Goal: Register for event/course

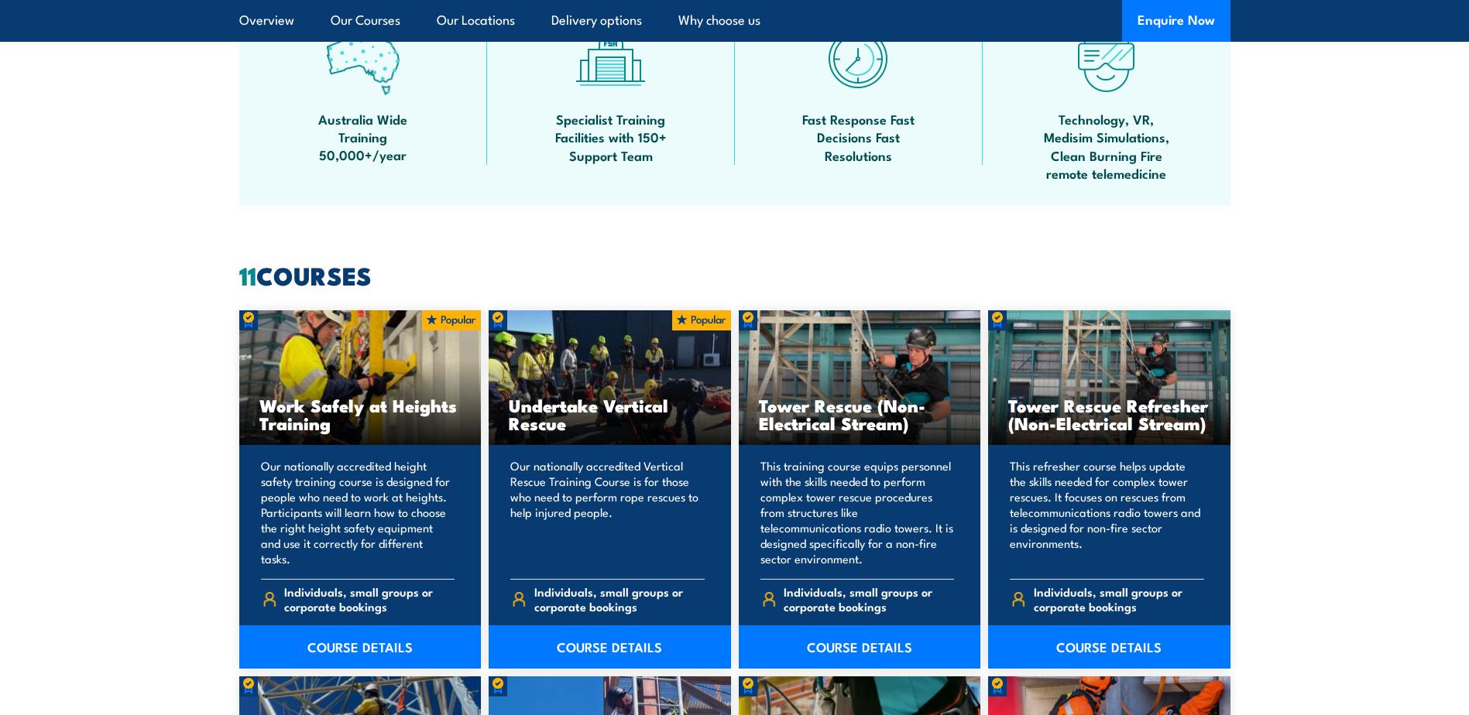
scroll to position [1161, 0]
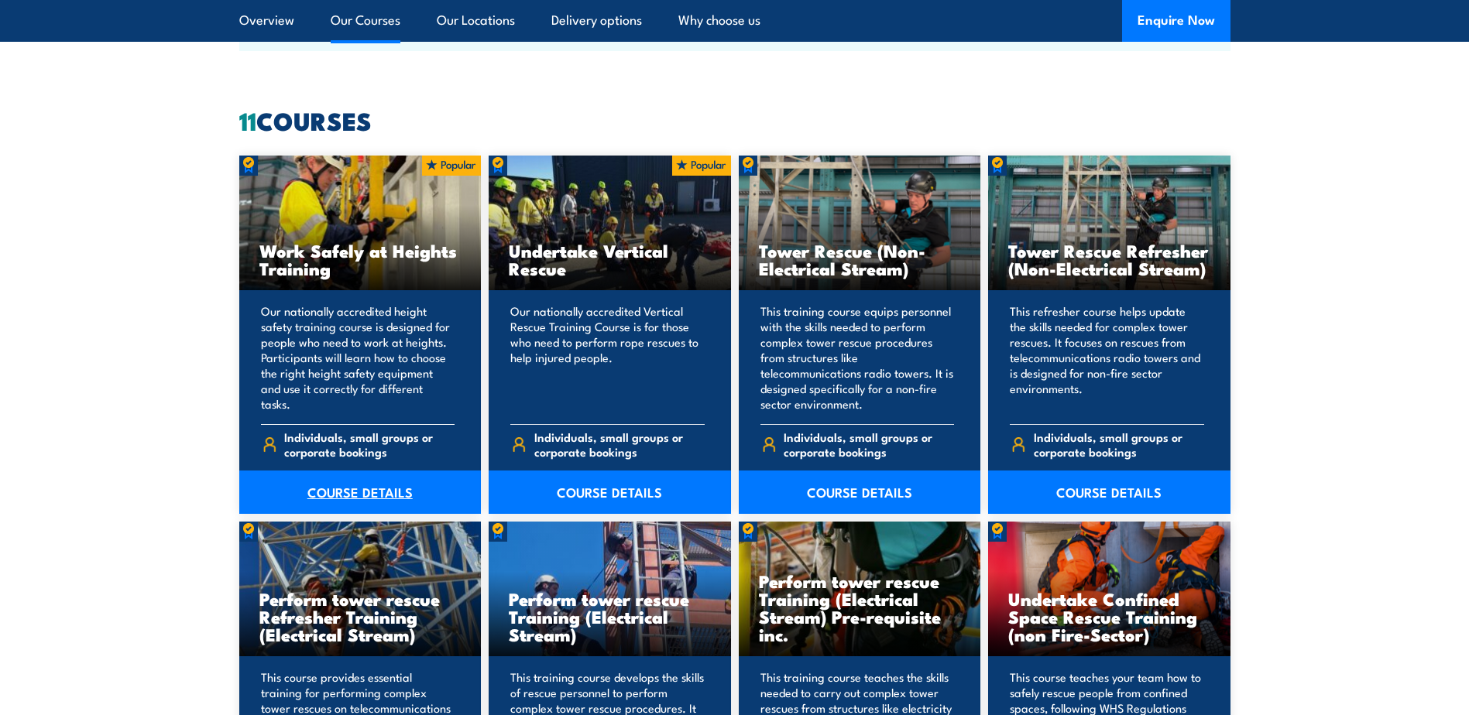
click at [361, 491] on link "COURSE DETAILS" at bounding box center [360, 492] width 242 height 43
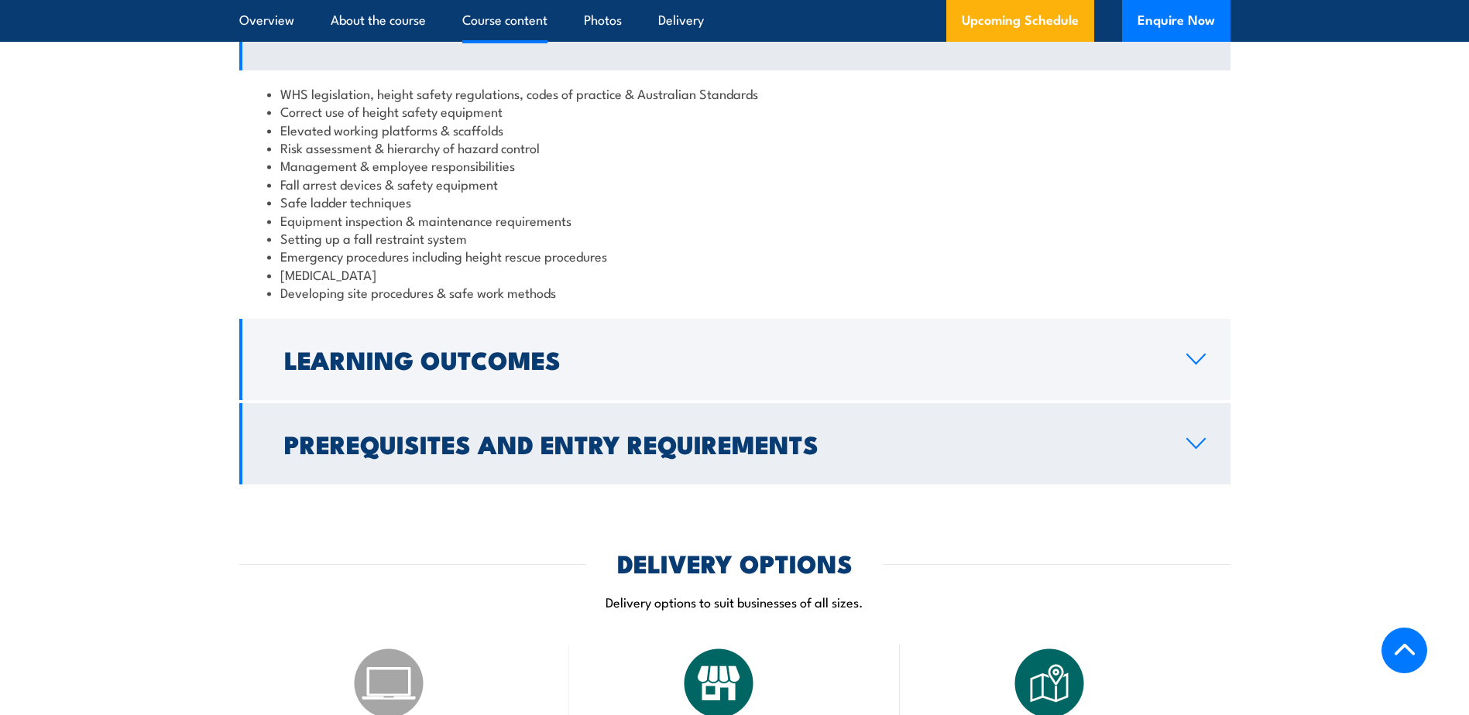
scroll to position [1316, 0]
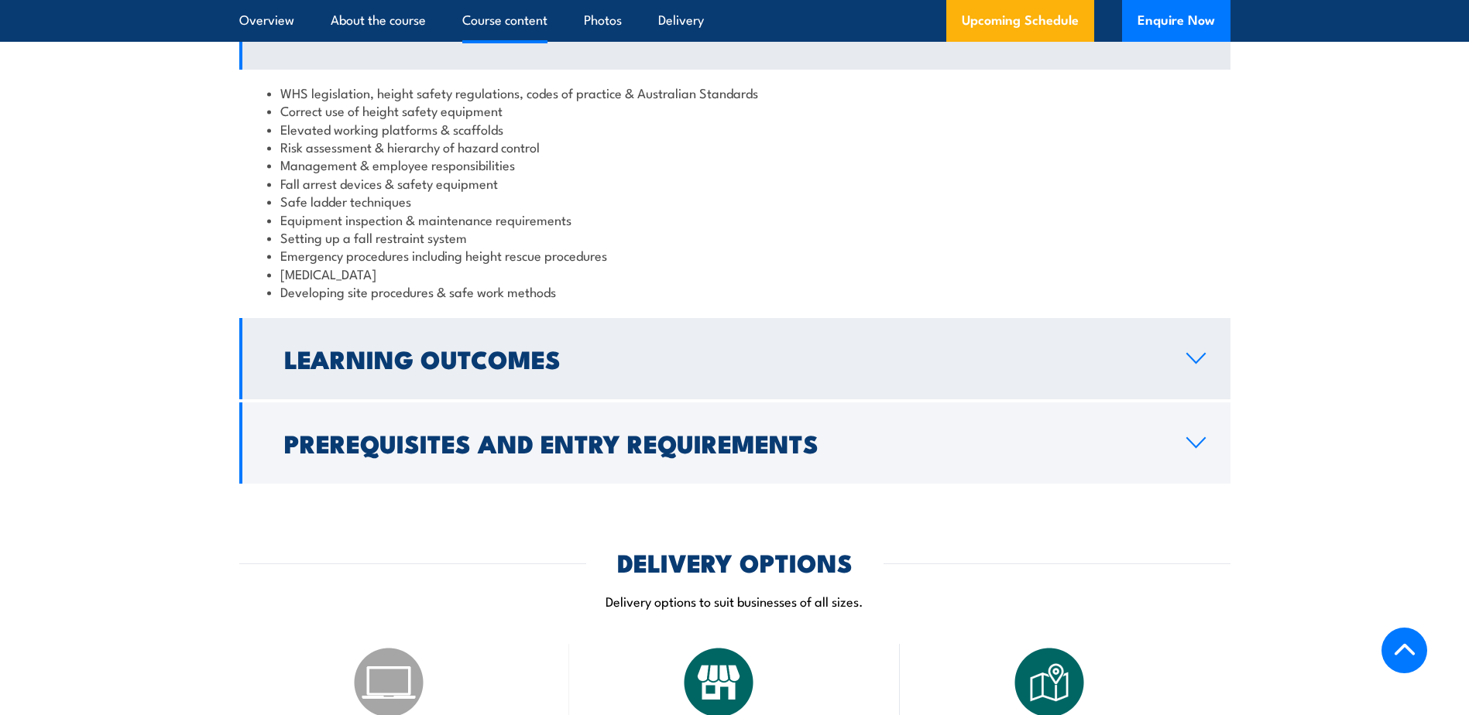
click at [558, 363] on h2 "Learning Outcomes" at bounding box center [722, 359] width 877 height 22
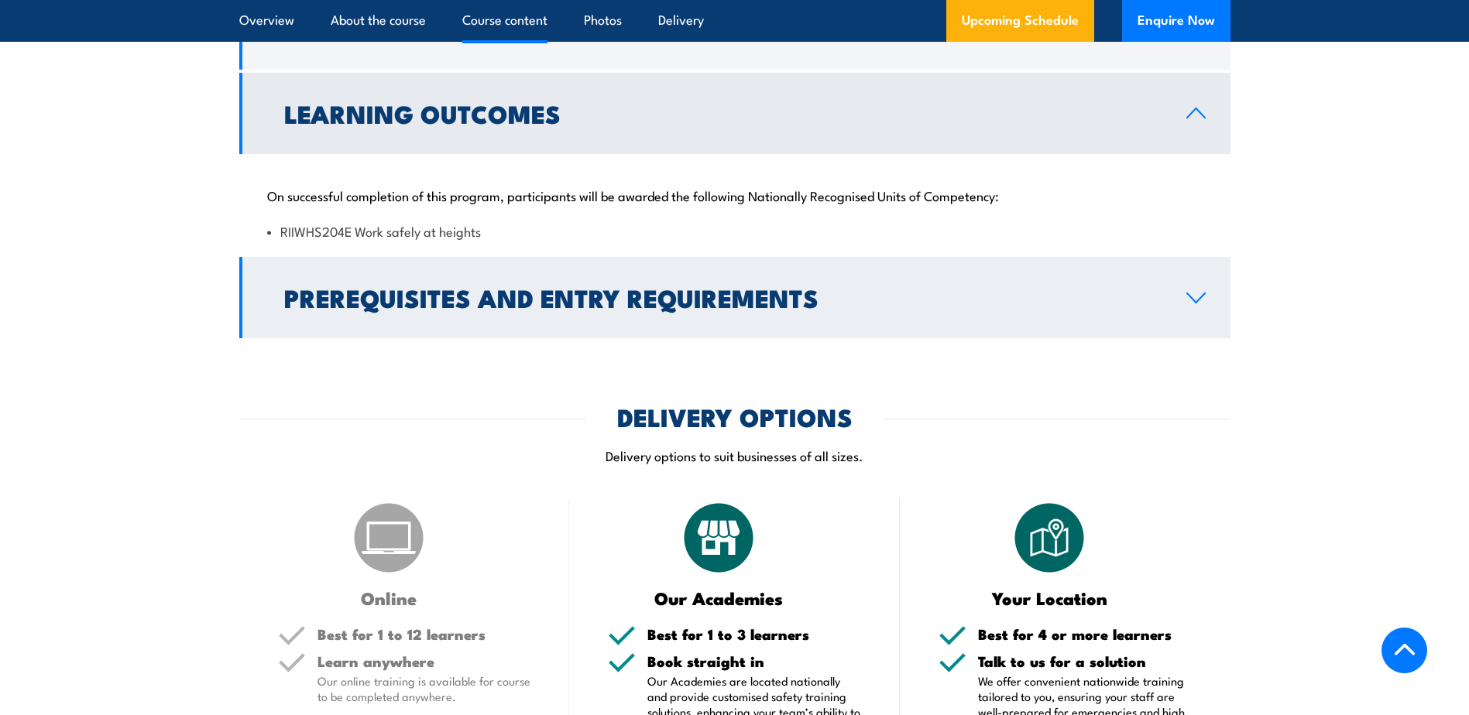
click at [512, 287] on h2 "Prerequisites and Entry Requirements" at bounding box center [722, 297] width 877 height 22
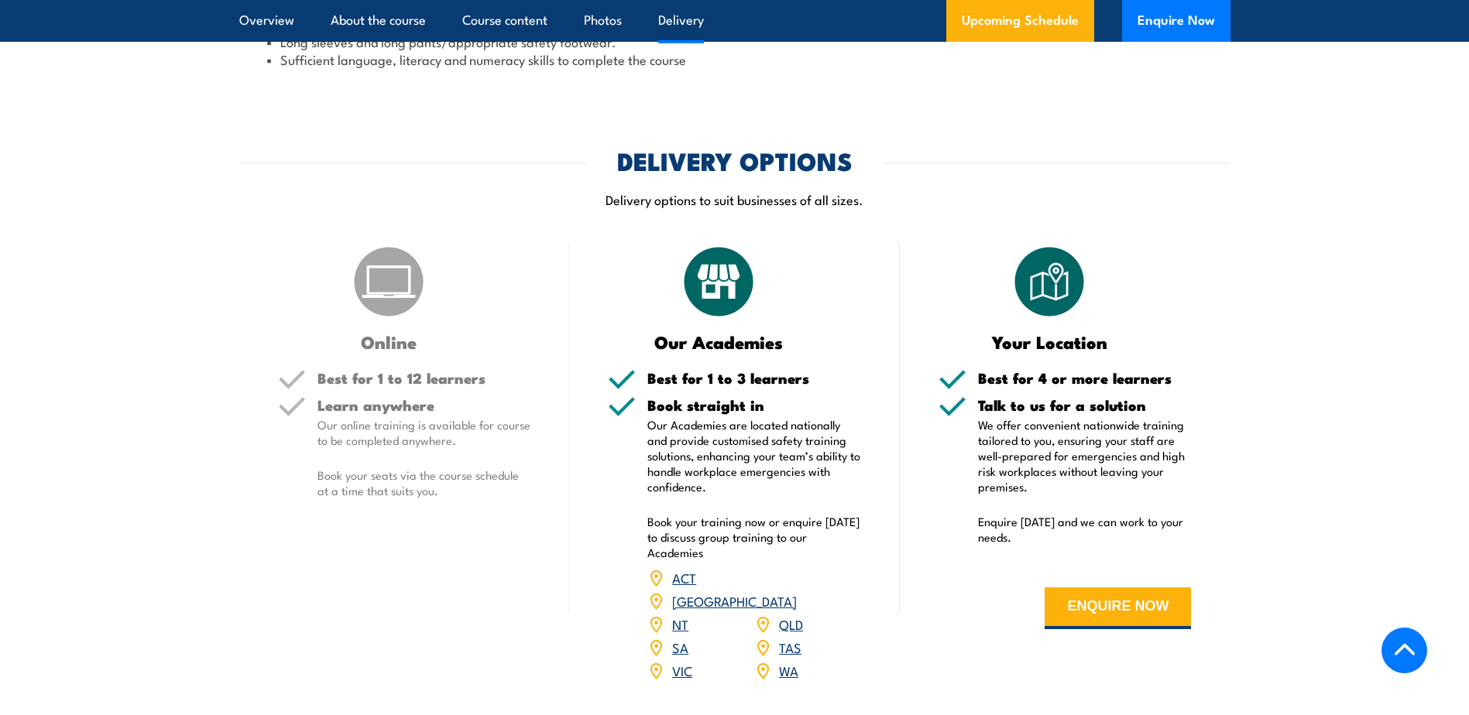
scroll to position [1781, 0]
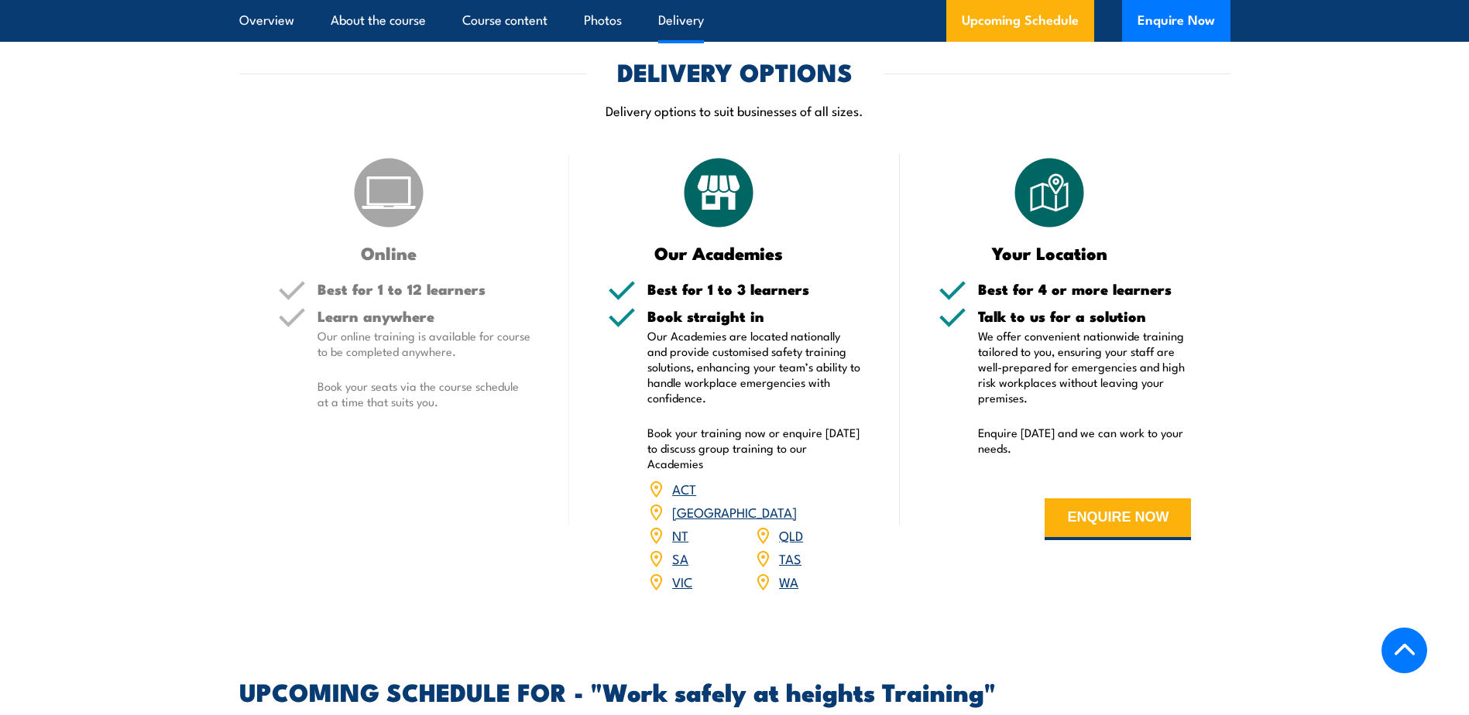
click at [354, 201] on img at bounding box center [388, 192] width 77 height 77
click at [1144, 518] on button "ENQUIRE NOW" at bounding box center [1118, 520] width 146 height 42
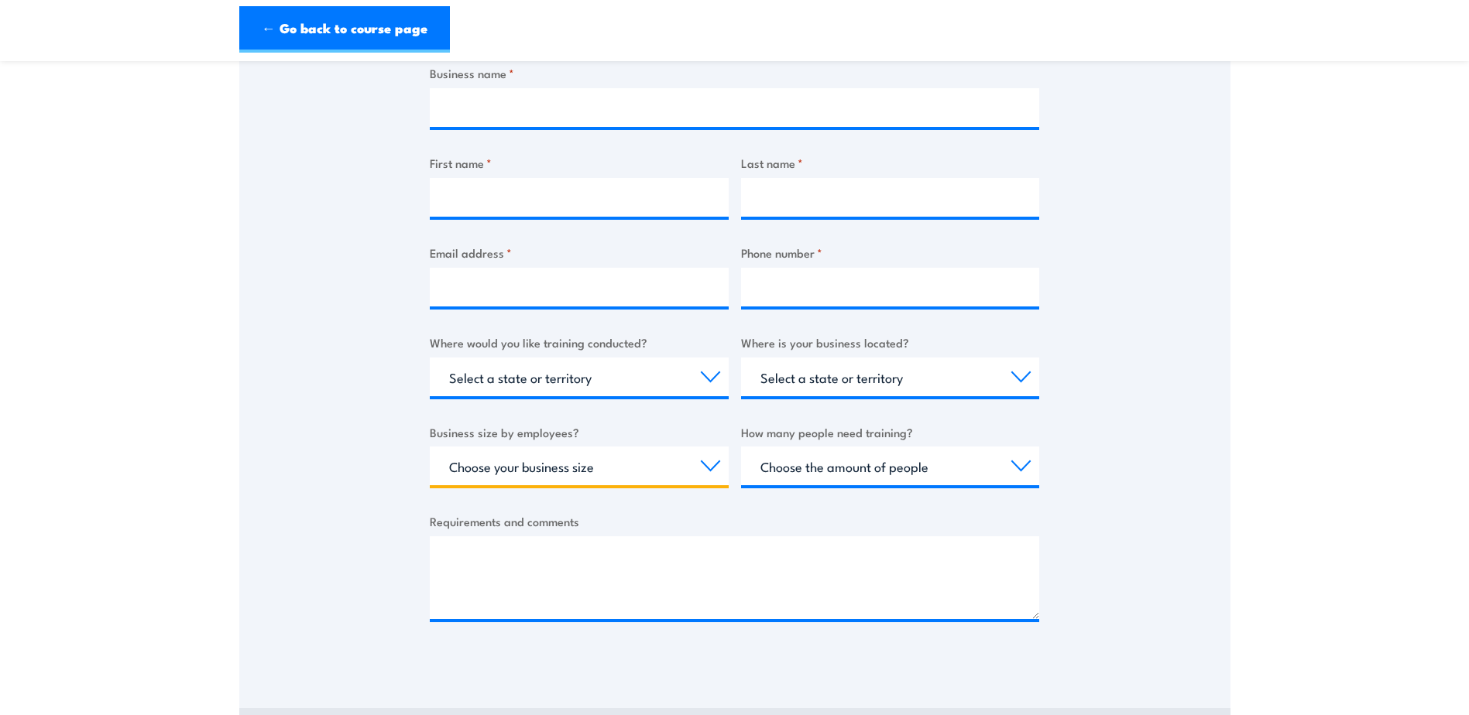
click at [719, 472] on select "Choose your business size 1 to 19 20 to 199 200+" at bounding box center [579, 466] width 299 height 39
select select "1 to 19"
click at [430, 447] on select "Choose your business size 1 to 19 20 to 199 200+" at bounding box center [579, 466] width 299 height 39
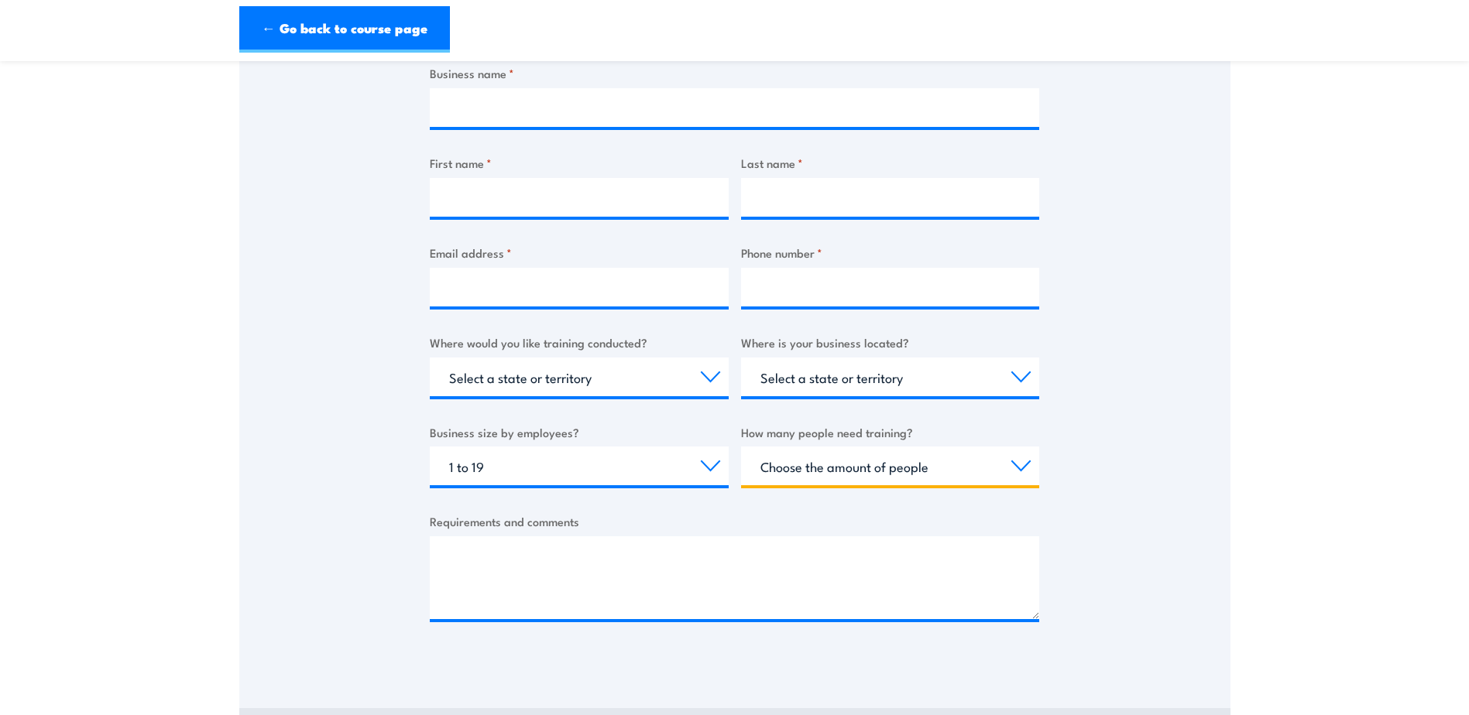
click at [945, 464] on select "Choose the amount of people 1 to 4 5 to 19 20+" at bounding box center [890, 466] width 299 height 39
select select "5 to 19"
click at [741, 447] on select "Choose the amount of people 1 to 4 5 to 19 20+" at bounding box center [890, 466] width 299 height 39
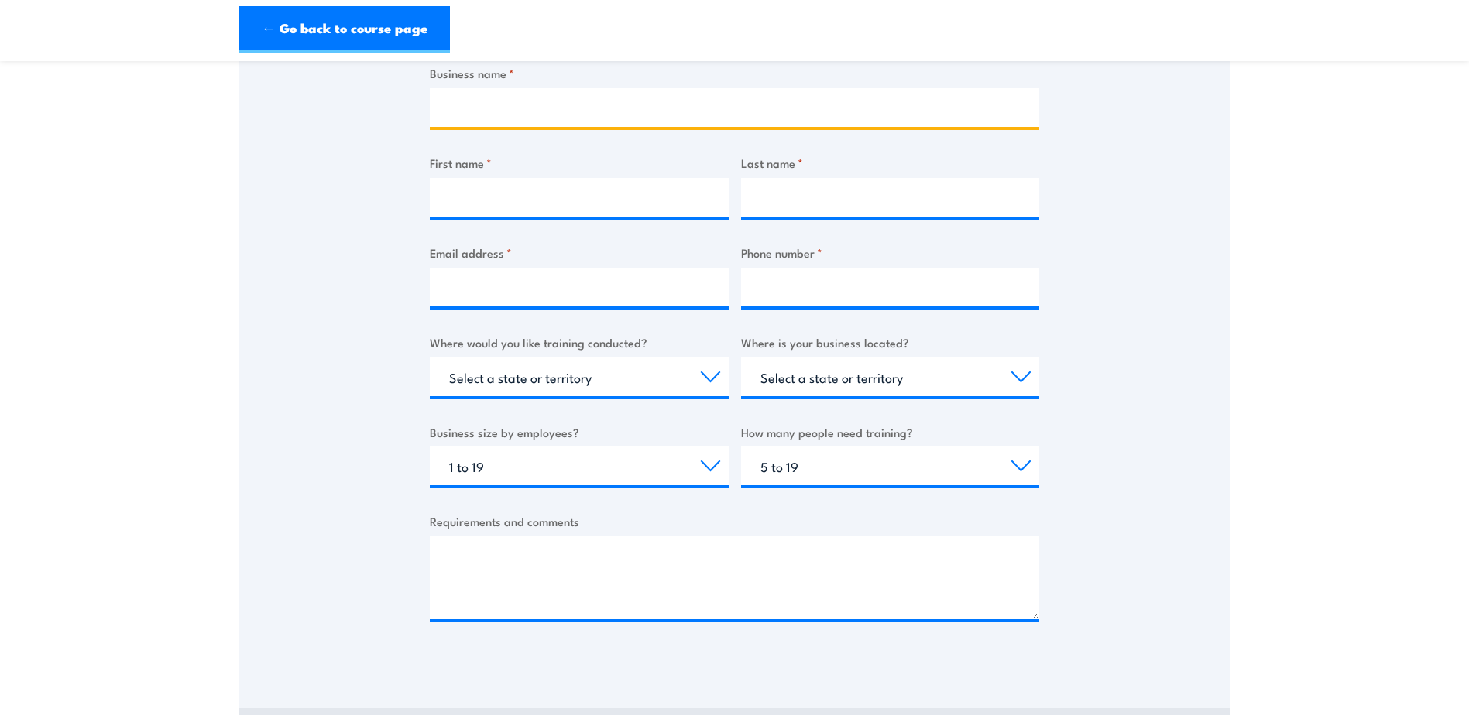
click at [510, 108] on input "Business name *" at bounding box center [734, 107] width 609 height 39
type input "All Aussie Fire"
type input "Miriama"
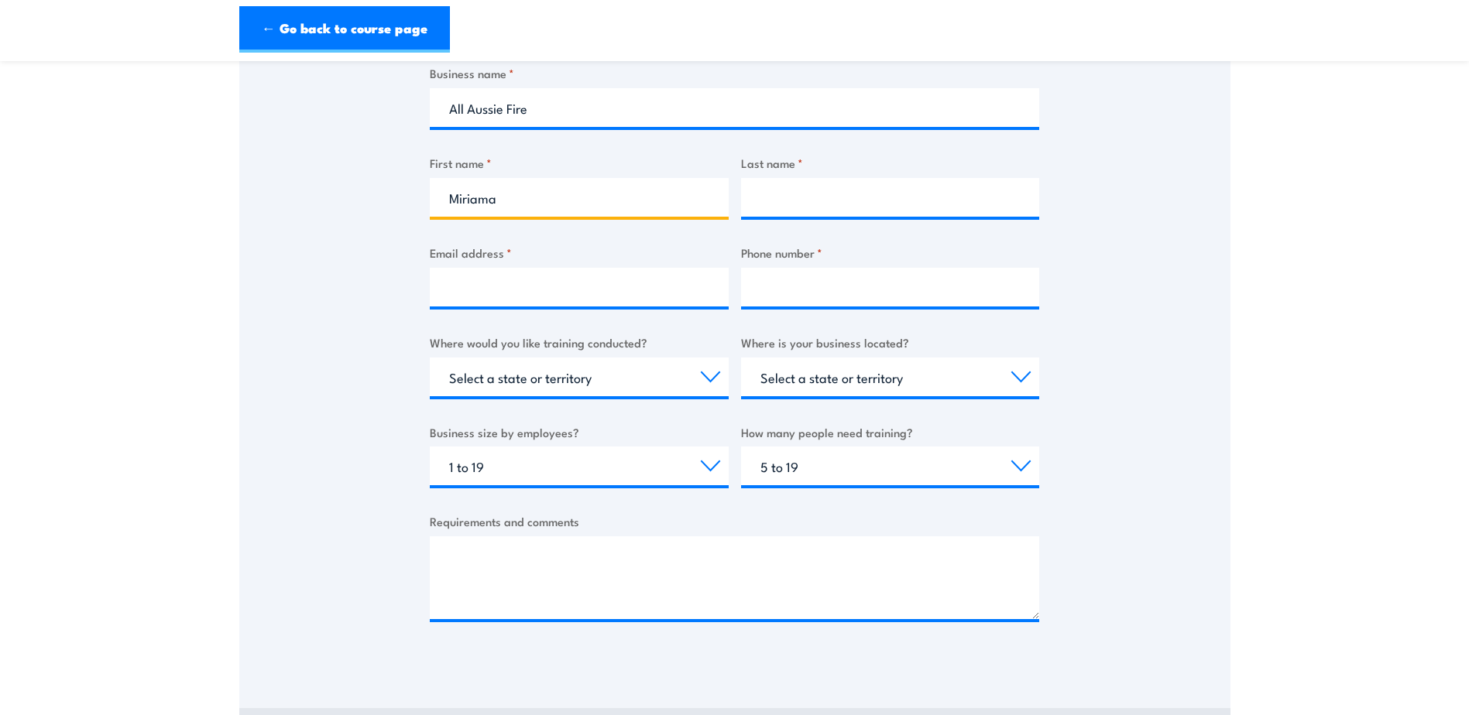
type input "Vakacavu"
type input "[PERSON_NAME][EMAIL_ADDRESS][DOMAIN_NAME]"
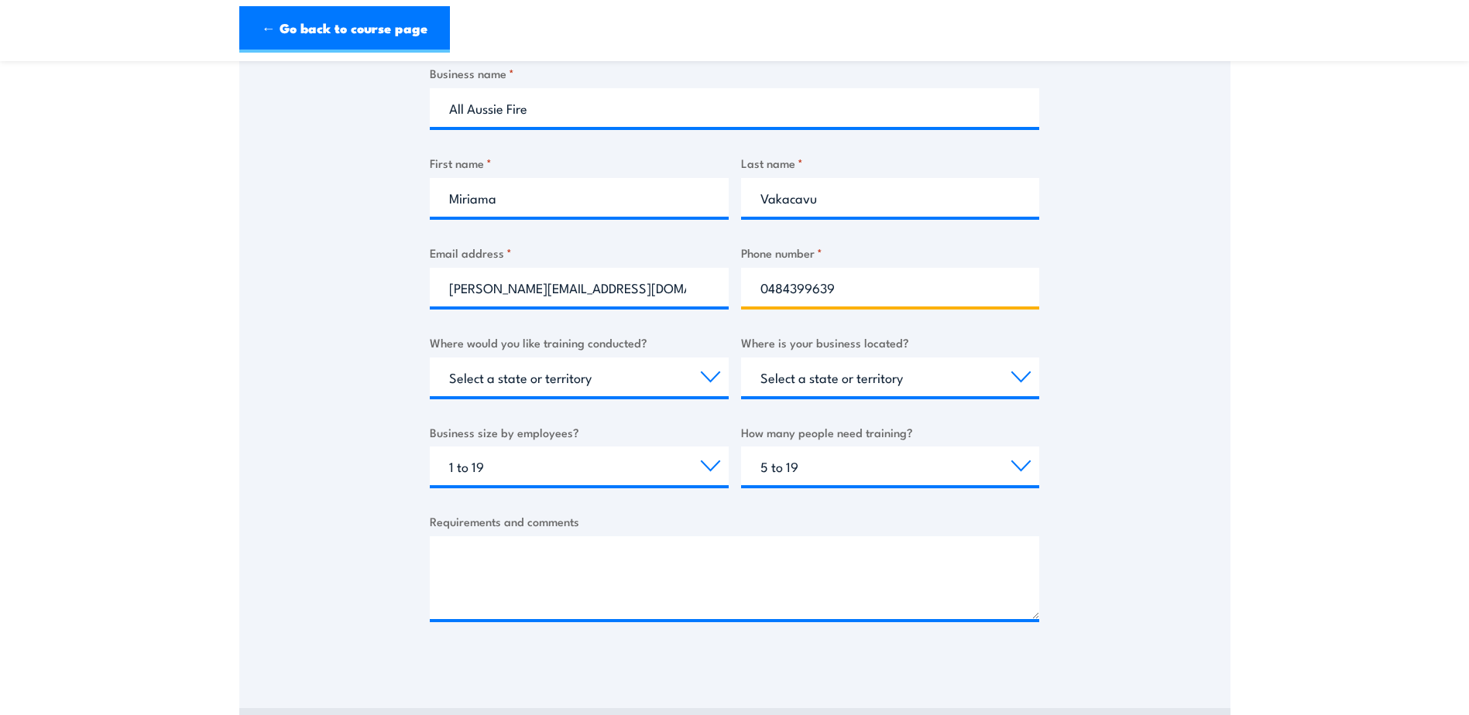
drag, startPoint x: 767, startPoint y: 288, endPoint x: 680, endPoint y: 283, distance: 87.7
click at [671, 285] on div "Business name * All Aussie Fire First name * [PERSON_NAME] Last name * [PERSON_…" at bounding box center [734, 355] width 609 height 582
type input "0480720639"
click at [1223, 334] on div "Thank you for your interest in this course. Speak to our sales team for tailore…" at bounding box center [734, 279] width 991 height 774
click at [713, 381] on select "Select a state or territory Nationally - multiple locations [GEOGRAPHIC_DATA] […" at bounding box center [579, 377] width 299 height 39
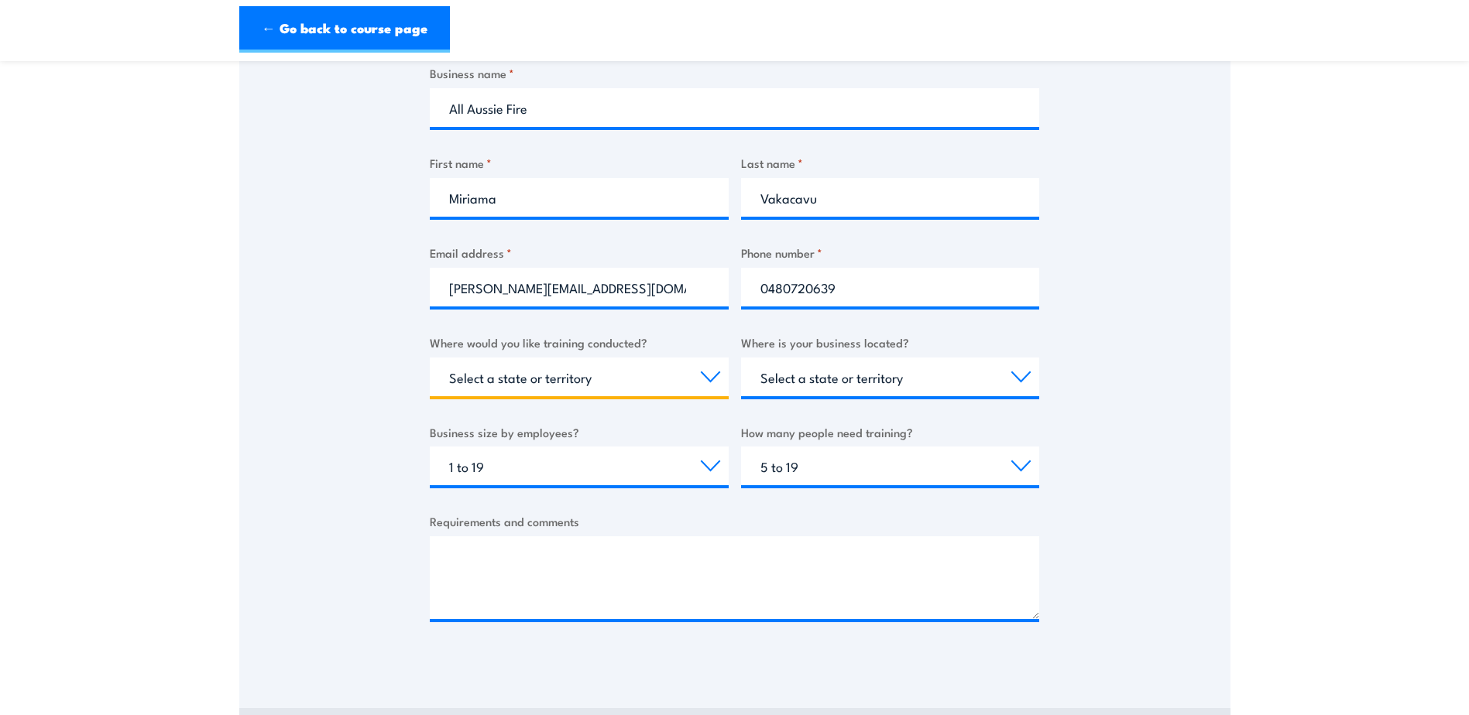
select select "[GEOGRAPHIC_DATA]"
click at [430, 358] on select "Select a state or territory Nationally - multiple locations [GEOGRAPHIC_DATA] […" at bounding box center [579, 377] width 299 height 39
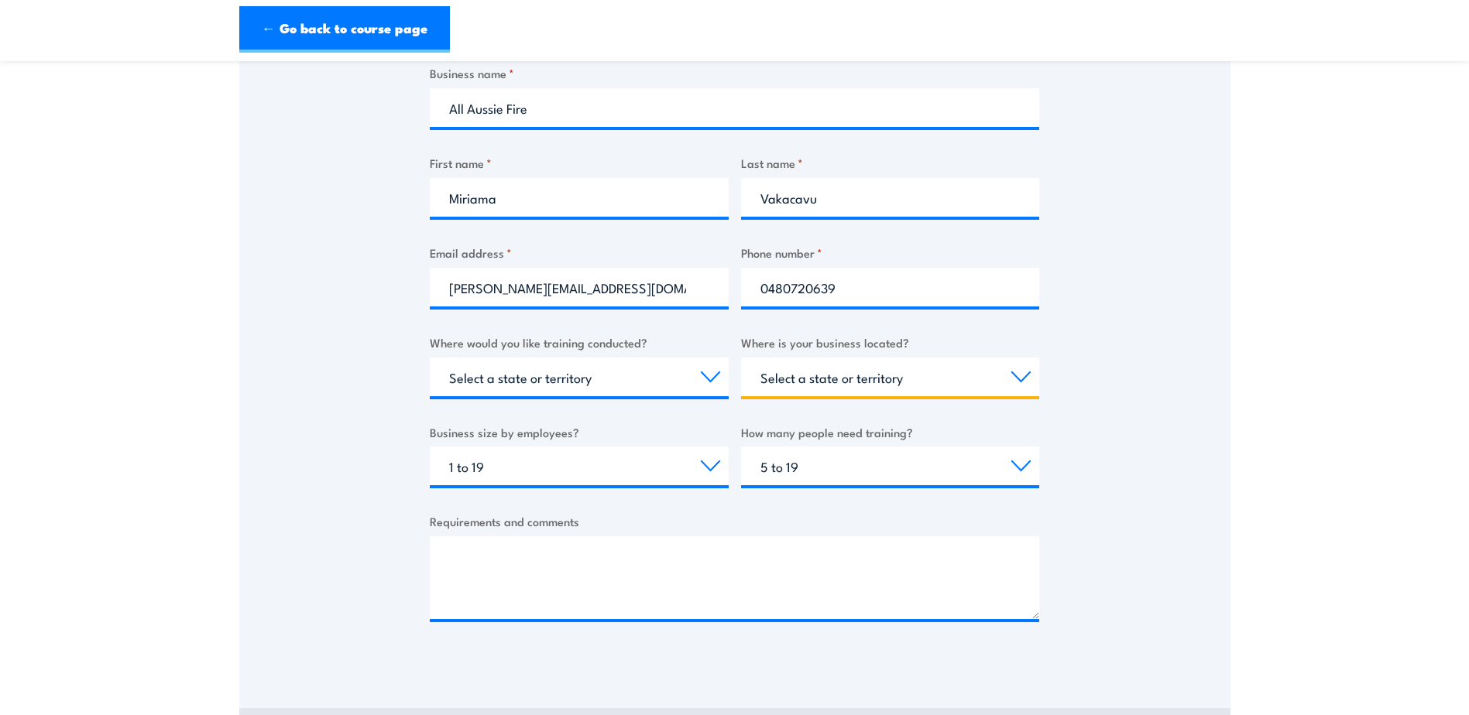
click at [914, 381] on select "Select a state or territory [GEOGRAPHIC_DATA] [GEOGRAPHIC_DATA] [GEOGRAPHIC_DAT…" at bounding box center [890, 377] width 299 height 39
select select "[GEOGRAPHIC_DATA]"
click at [741, 358] on select "Select a state or territory [GEOGRAPHIC_DATA] [GEOGRAPHIC_DATA] [GEOGRAPHIC_DAT…" at bounding box center [890, 377] width 299 height 39
click at [1211, 410] on div "Thank you for your interest in this course. Speak to our sales team for tailore…" at bounding box center [734, 279] width 991 height 774
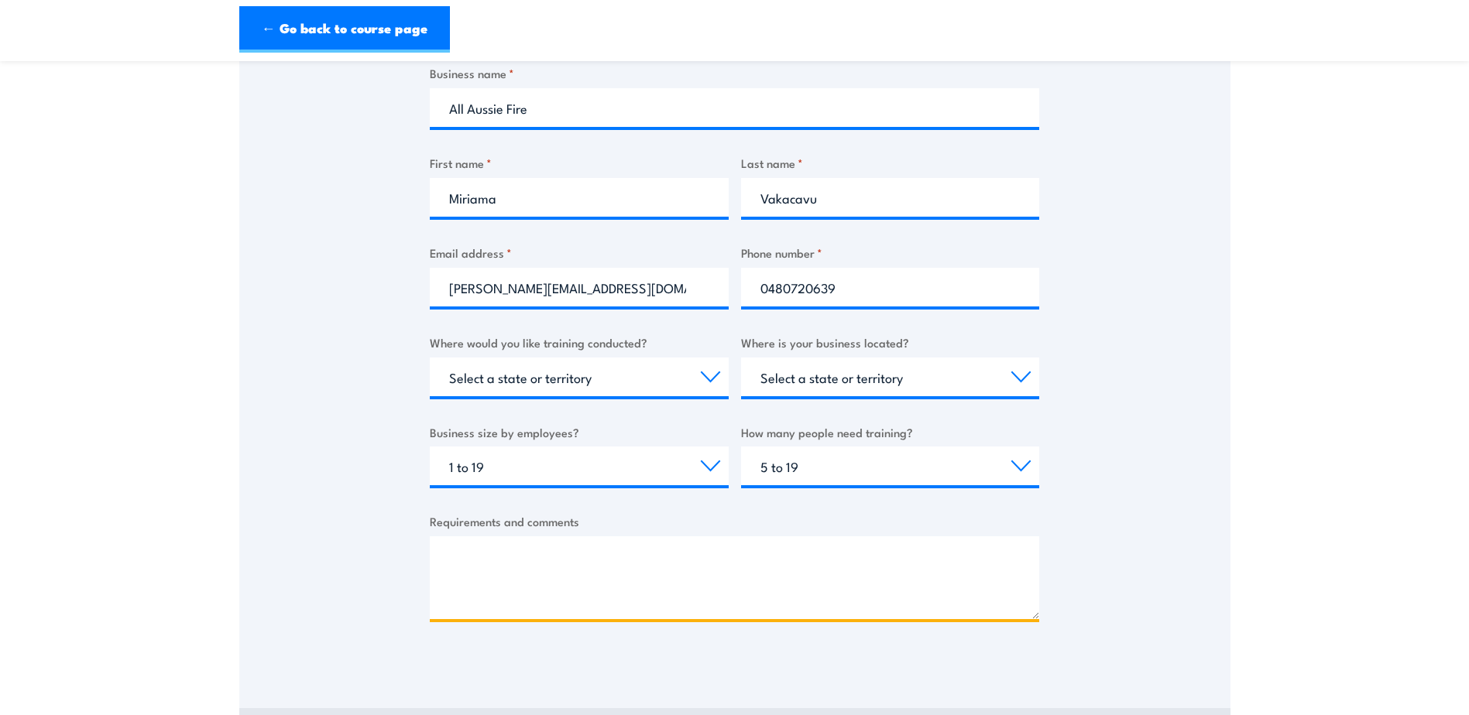
click at [578, 575] on textarea "Requirements and comments" at bounding box center [734, 578] width 609 height 83
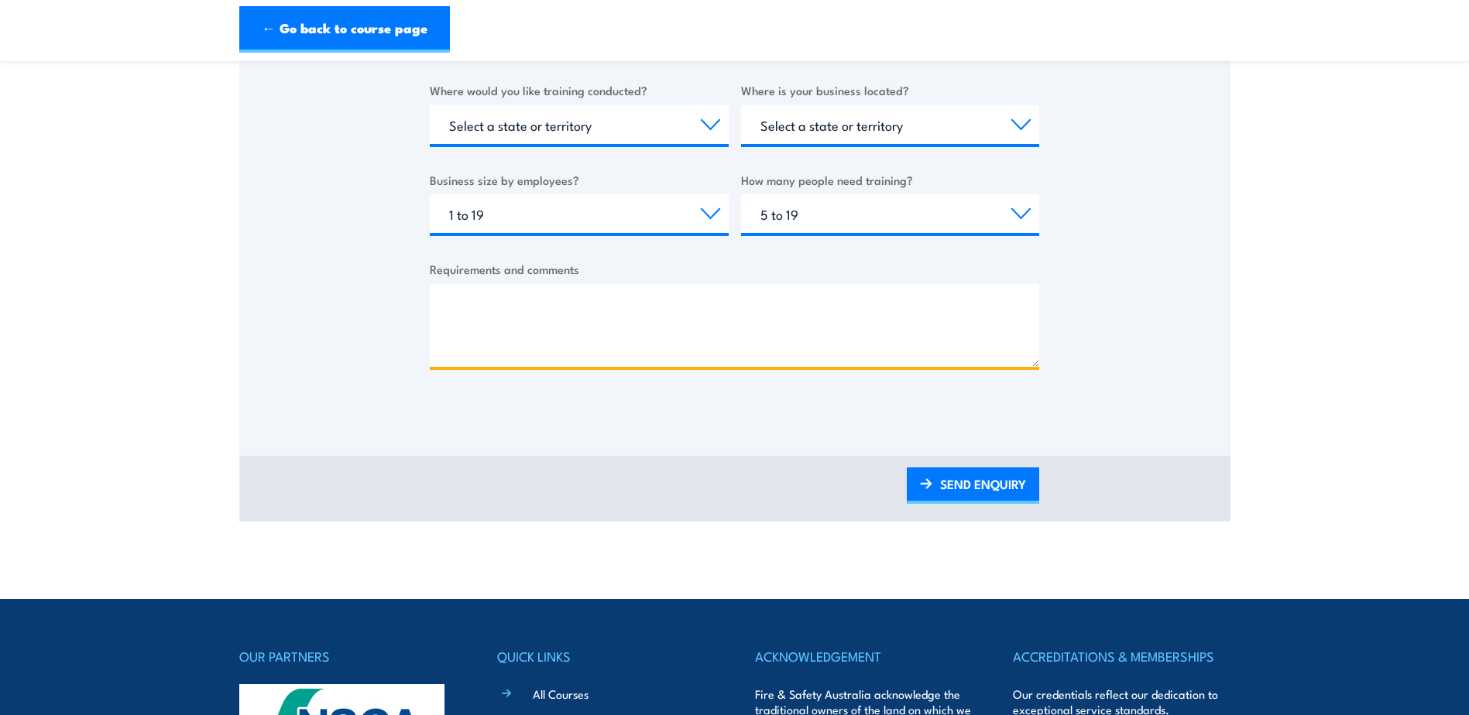
scroll to position [697, 0]
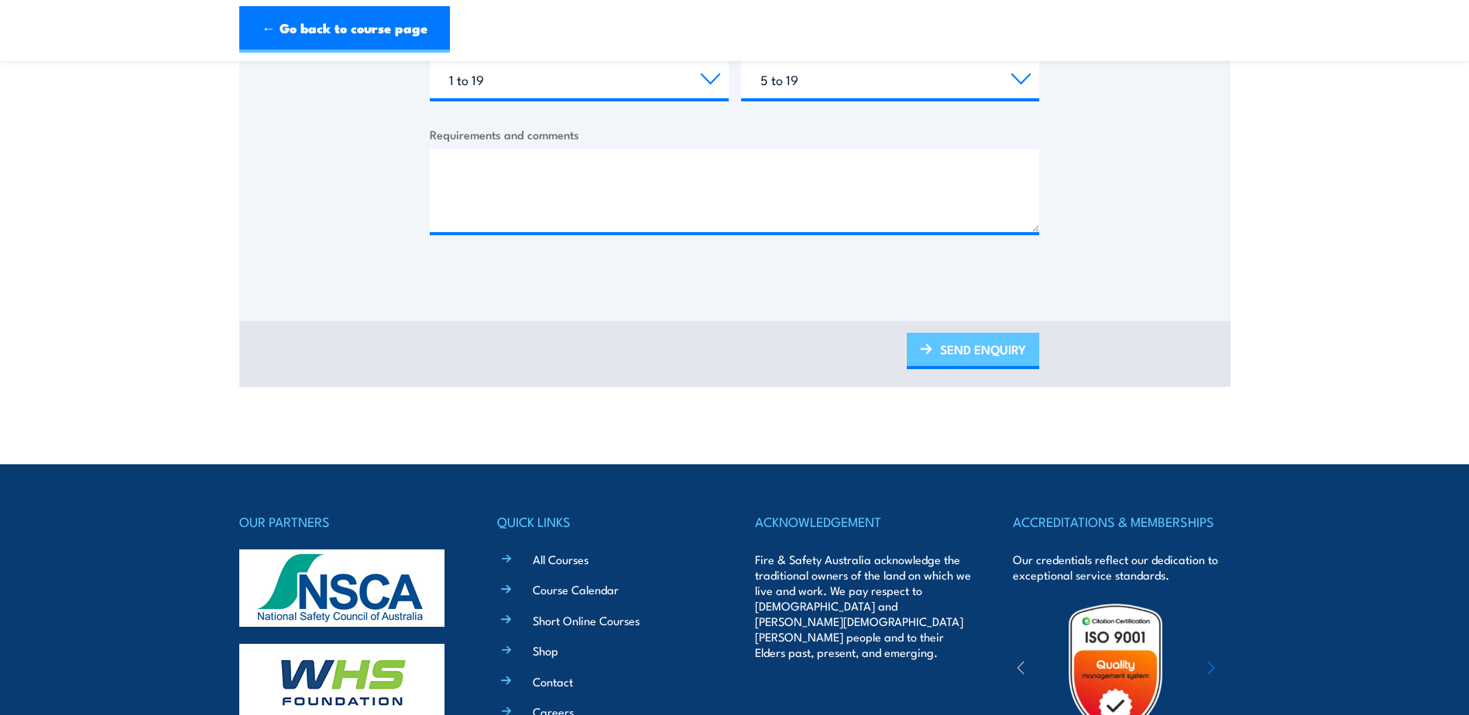
click at [980, 346] on link "SEND ENQUIRY" at bounding box center [973, 351] width 132 height 36
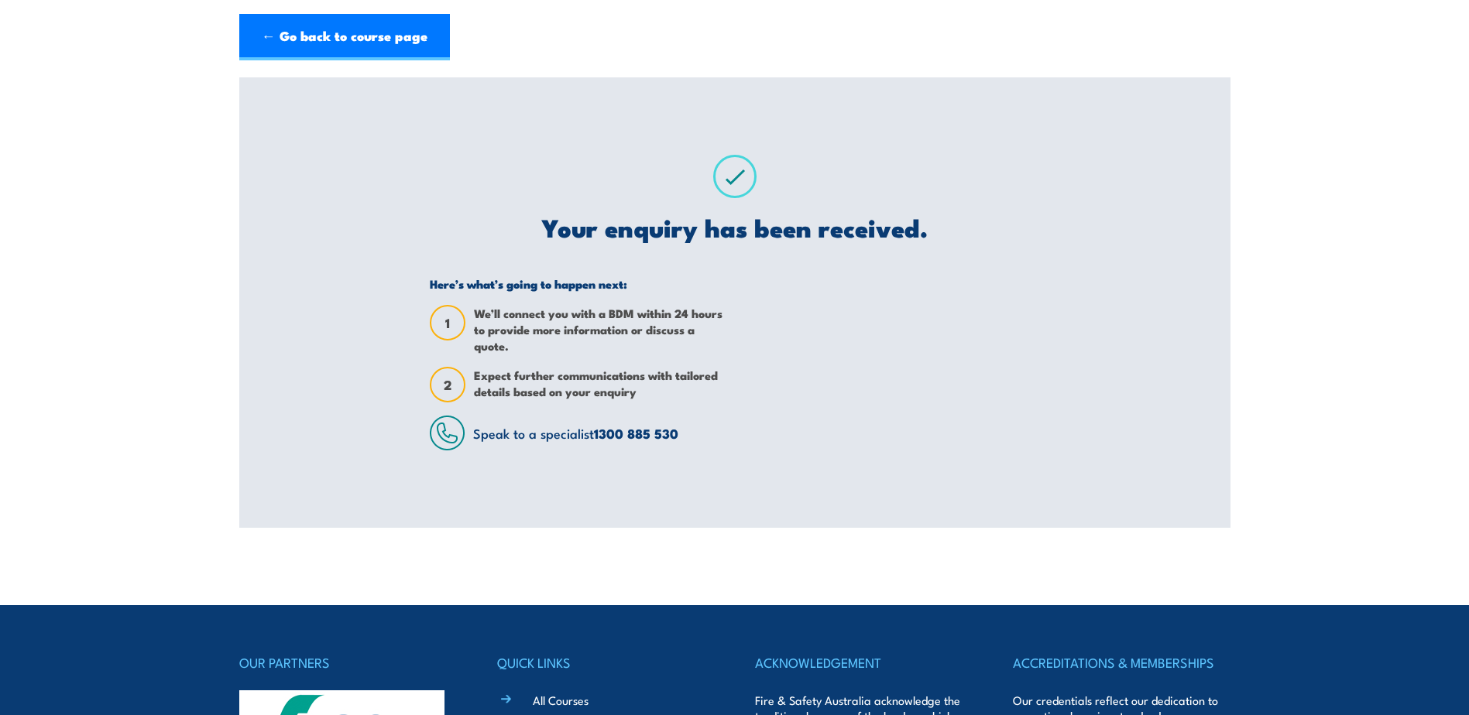
scroll to position [0, 0]
